Goal: Transaction & Acquisition: Purchase product/service

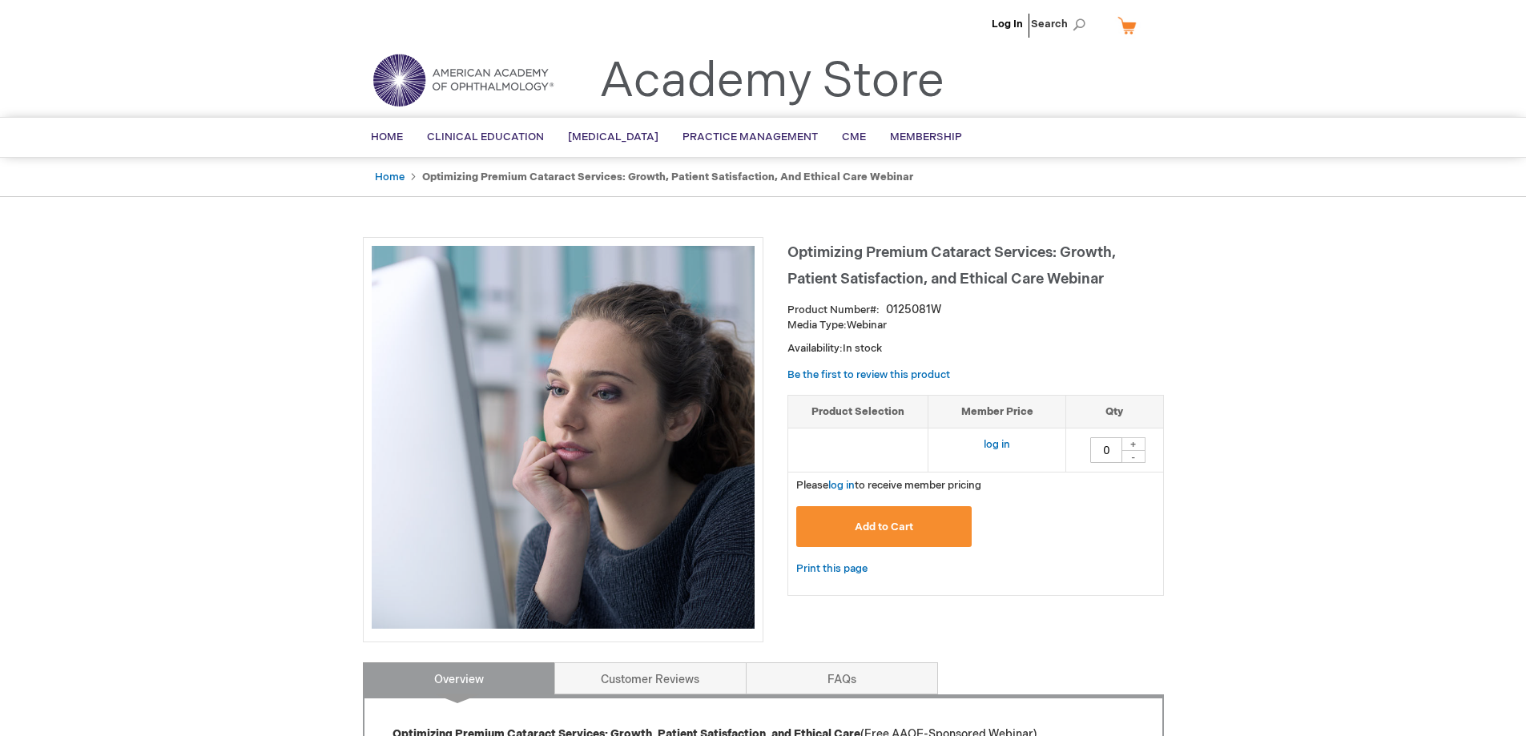
click at [1140, 444] on div "+" at bounding box center [1134, 444] width 24 height 14
type input "1"
click at [918, 522] on button "Add to Cart" at bounding box center [884, 526] width 176 height 41
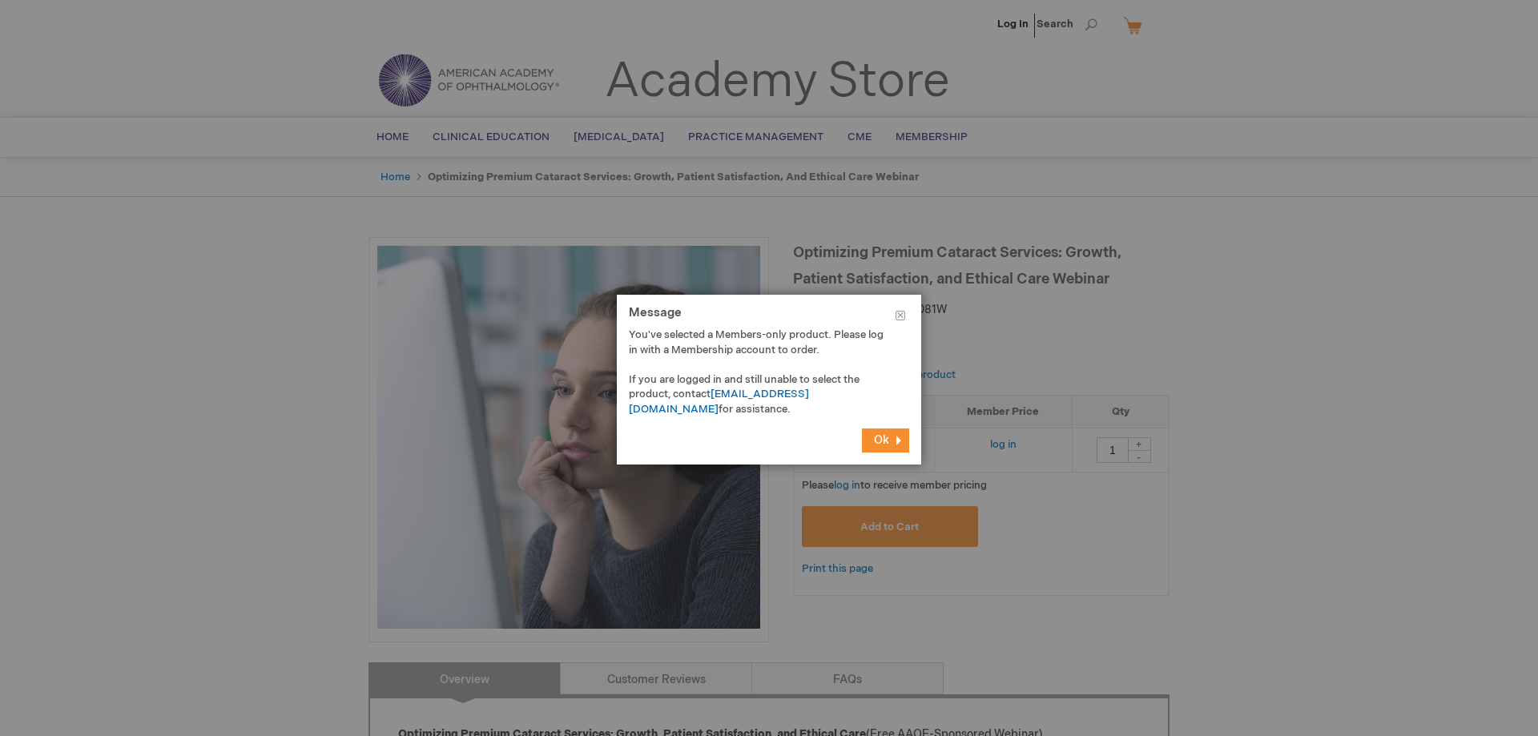
click at [876, 433] on button "Ok" at bounding box center [885, 441] width 47 height 24
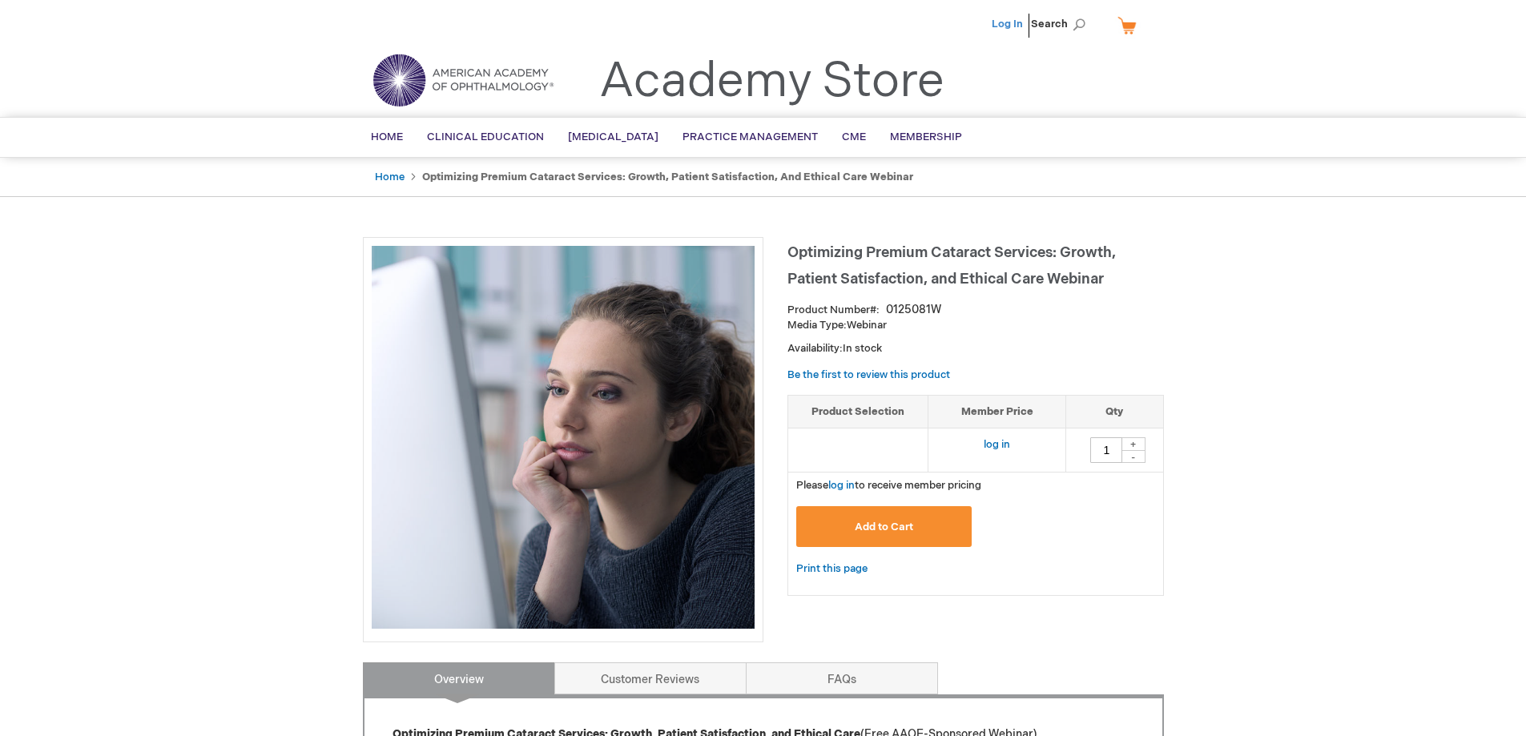
click at [1010, 18] on link "Log In" at bounding box center [1007, 24] width 31 height 13
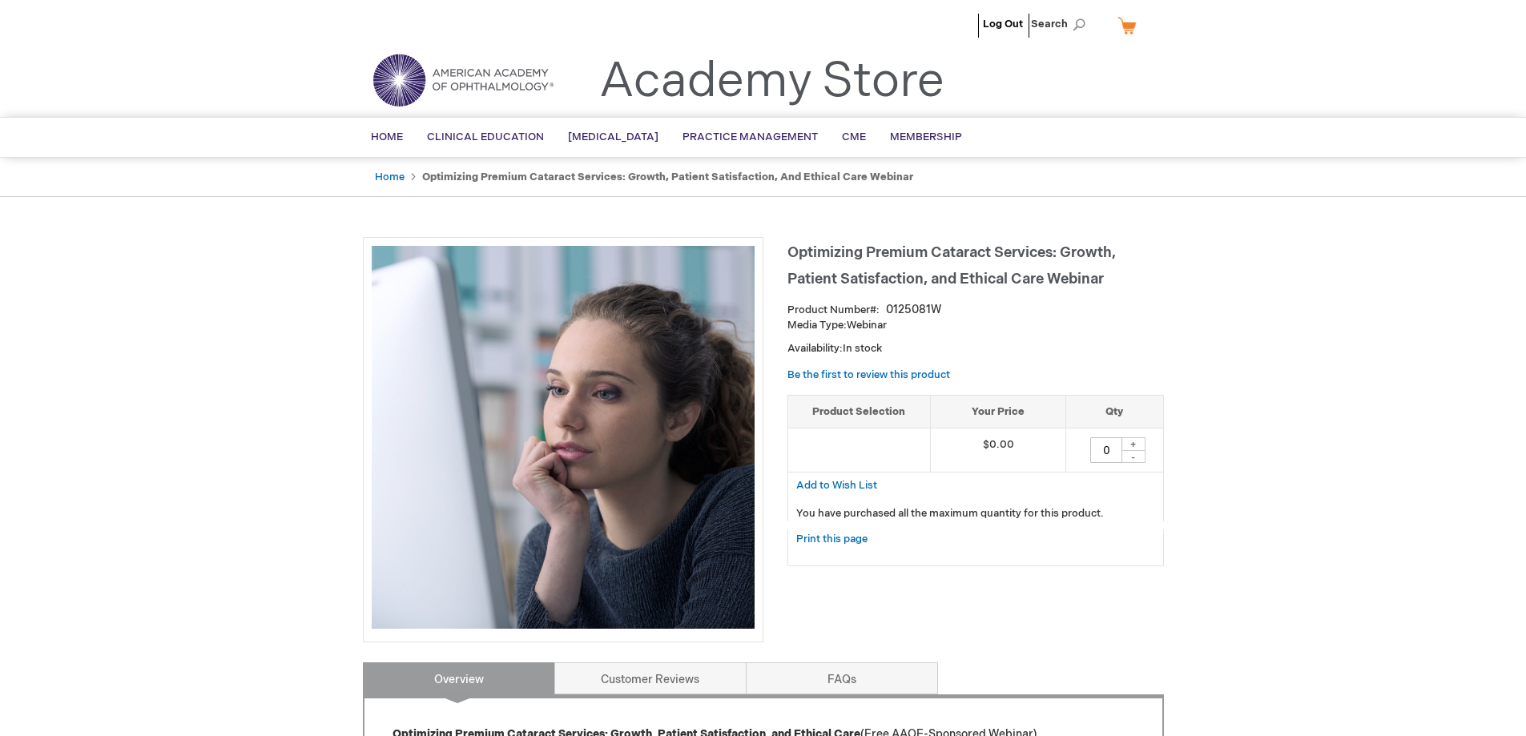
click at [1132, 441] on div "+" at bounding box center [1134, 444] width 24 height 14
click at [1134, 446] on div "+" at bounding box center [1134, 444] width 24 height 14
click at [1099, 452] on input "0" at bounding box center [1107, 450] width 32 height 26
click at [1108, 451] on input "0" at bounding box center [1107, 450] width 32 height 26
click at [1276, 534] on div "Jacklyn Dedick Log Out Search My Cart CLOSE RECENTLY ADDED ITEM(S) Close There …" at bounding box center [763, 660] width 1526 height 1321
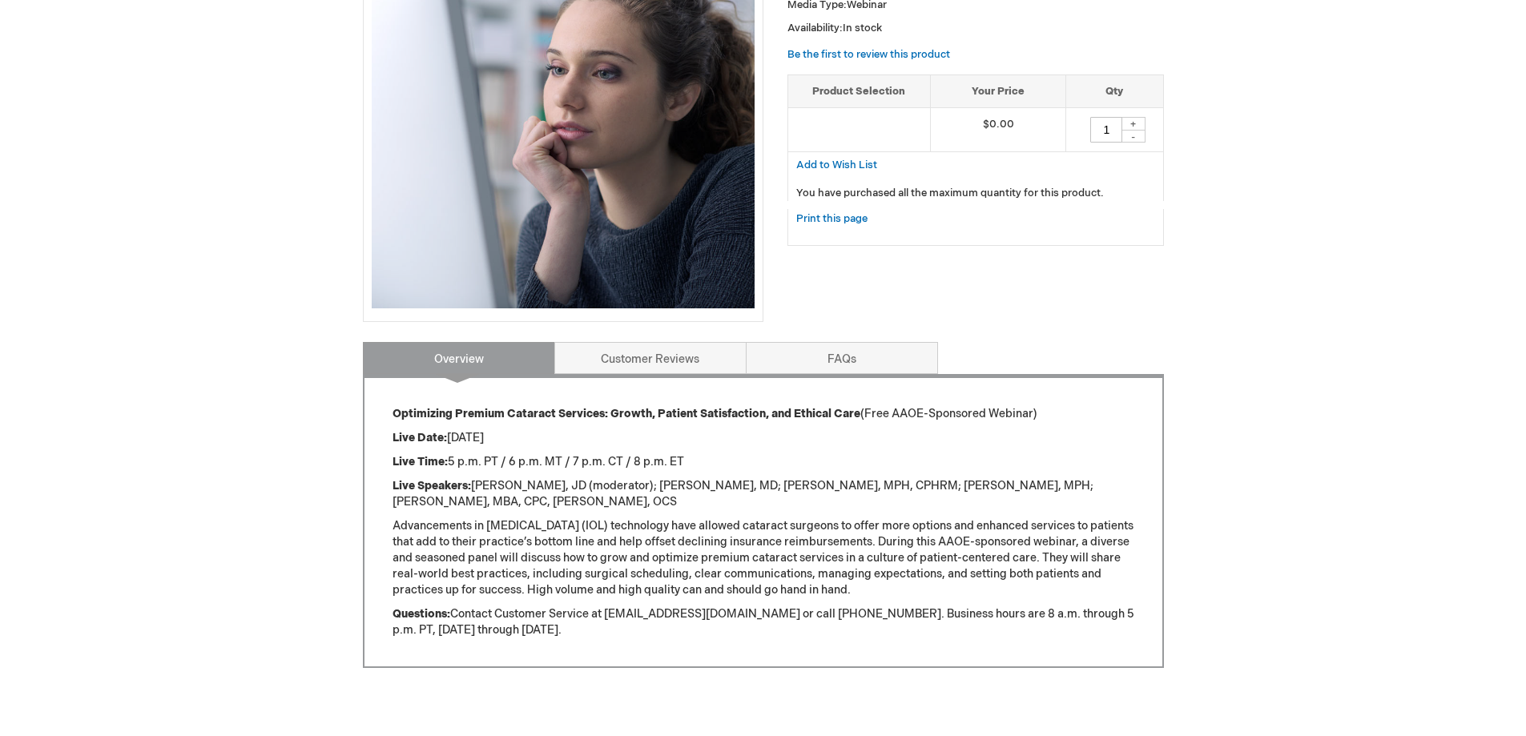
scroll to position [160, 0]
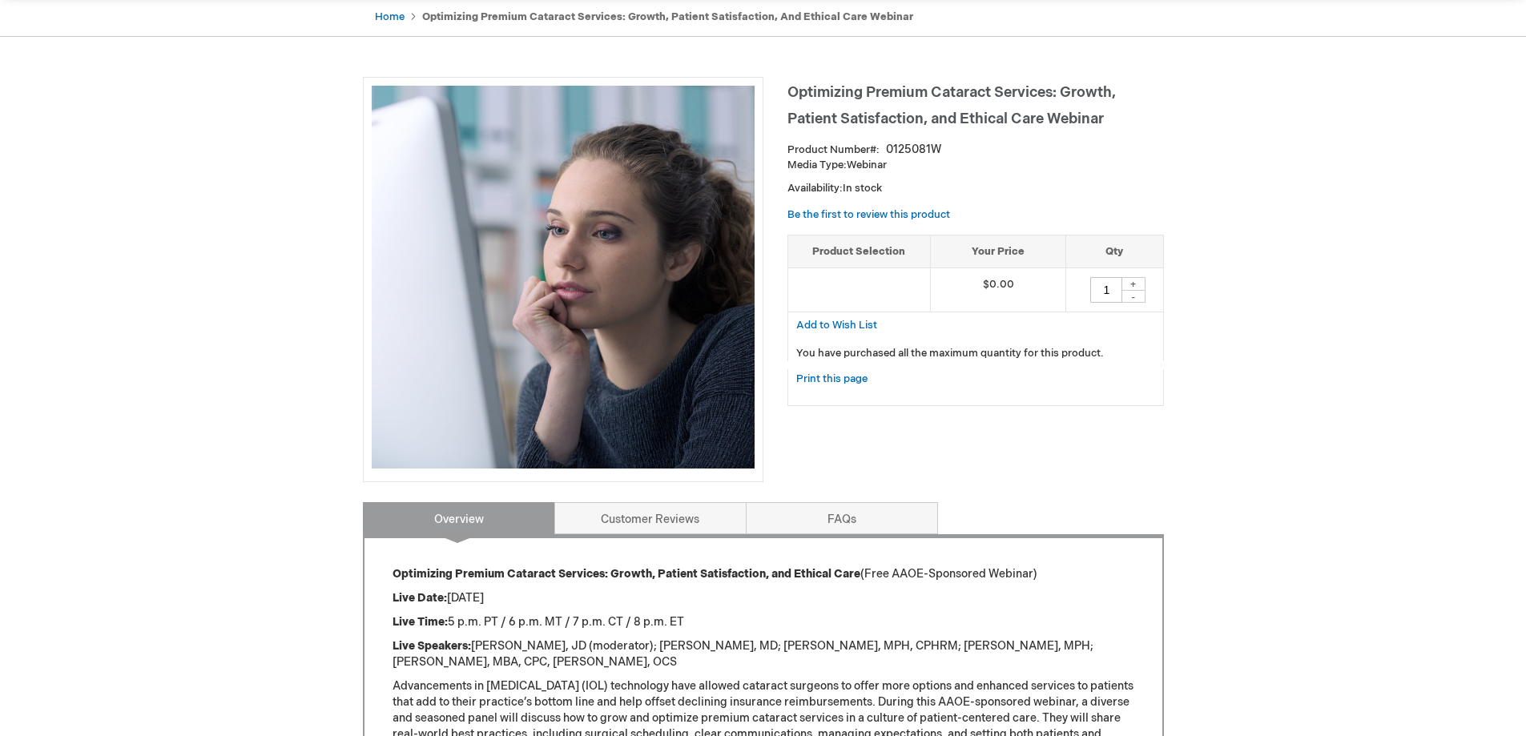
click at [1111, 292] on input "1" at bounding box center [1107, 290] width 32 height 26
click at [1133, 284] on div "+" at bounding box center [1134, 284] width 24 height 14
type input "0"
click at [1134, 296] on div "-" at bounding box center [1134, 296] width 24 height 13
click at [1135, 277] on div "+" at bounding box center [1134, 284] width 24 height 14
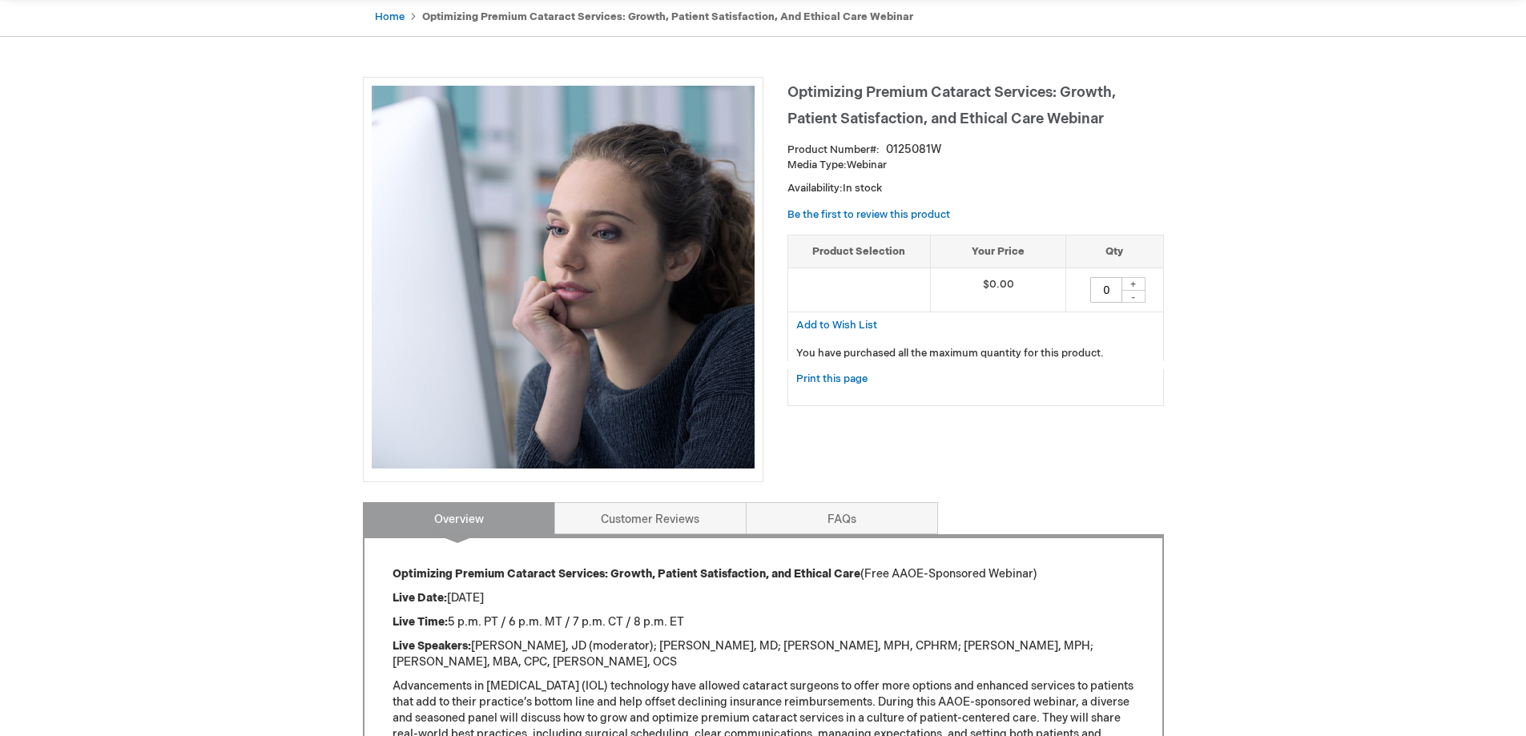
click at [1127, 280] on div "+" at bounding box center [1134, 284] width 24 height 14
click at [1109, 284] on input "0" at bounding box center [1107, 290] width 32 height 26
type input "1"
click at [1200, 405] on div "Jacklyn Dedick Log Out Search My Cart CLOSE RECENTLY ADDED ITEM(S) Close There …" at bounding box center [763, 500] width 1526 height 1321
click at [1201, 406] on div "Jacklyn Dedick Log Out Search My Cart CLOSE RECENTLY ADDED ITEM(S) Close There …" at bounding box center [763, 500] width 1526 height 1321
